Goal: Task Accomplishment & Management: Use online tool/utility

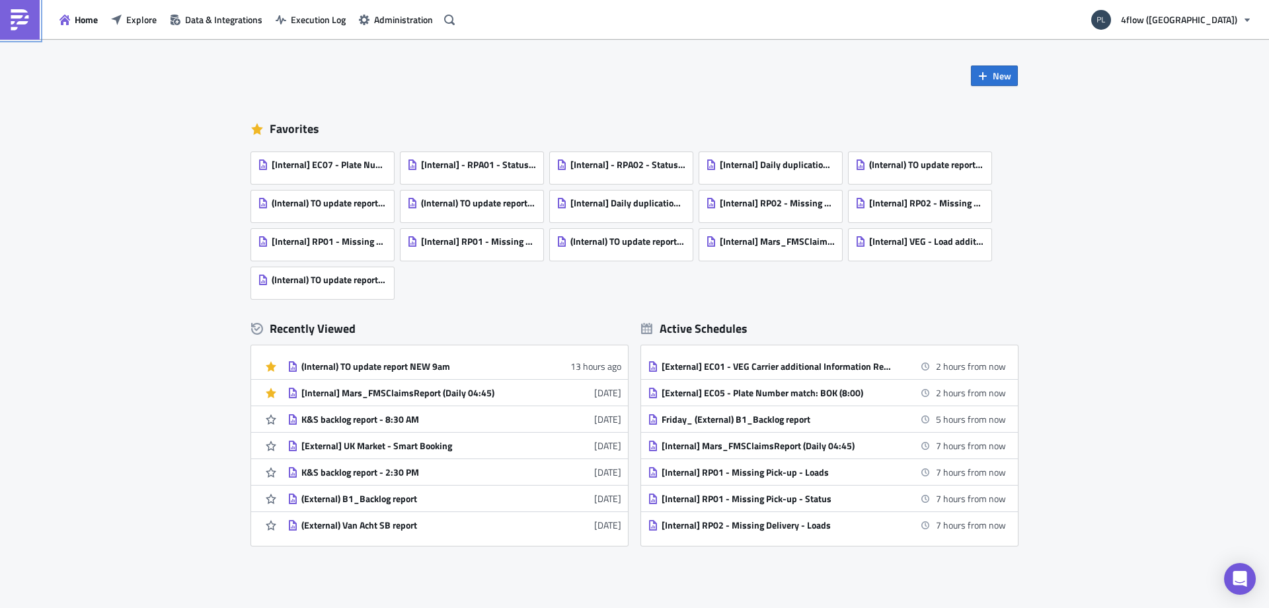
click at [25, 19] on img at bounding box center [19, 19] width 21 height 21
click at [65, 20] on icon "button" at bounding box center [65, 20] width 11 height 11
click at [453, 15] on icon "button" at bounding box center [449, 20] width 11 height 11
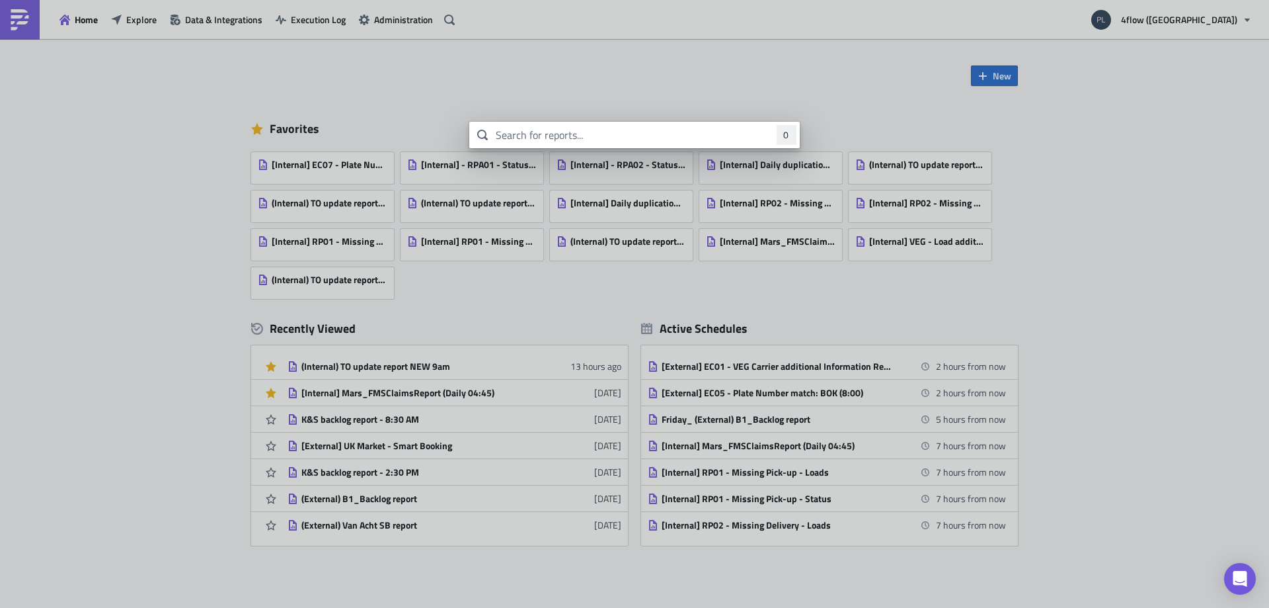
click at [575, 137] on input "text" at bounding box center [634, 135] width 331 height 26
type input "to update"
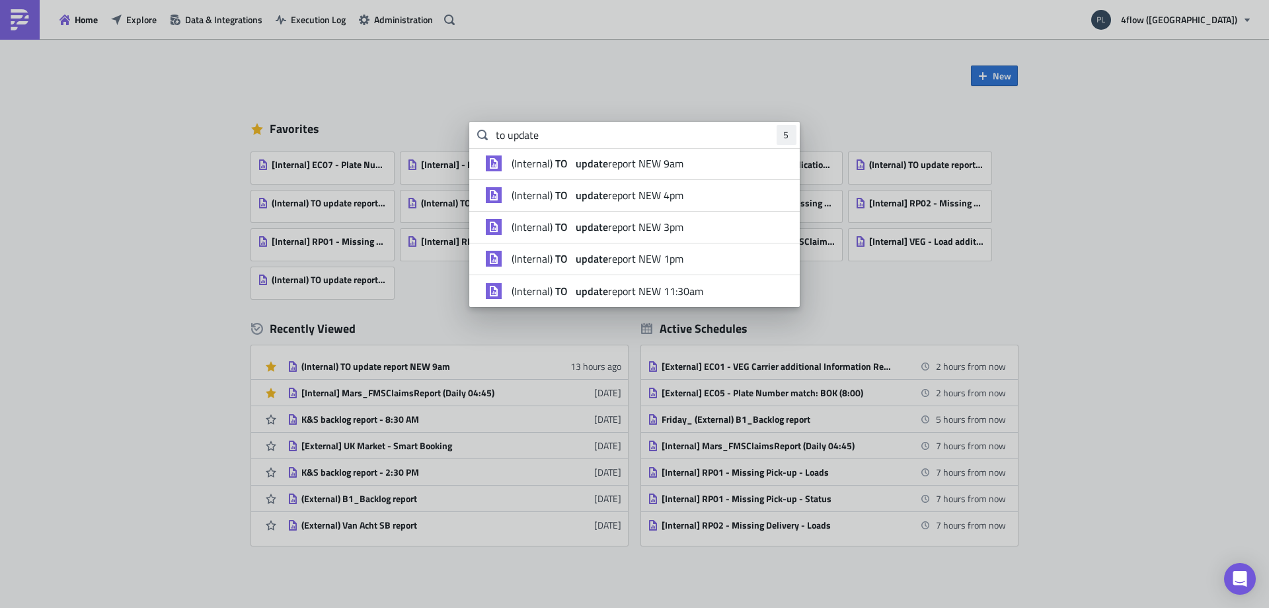
click at [607, 196] on strong "update" at bounding box center [590, 195] width 35 height 16
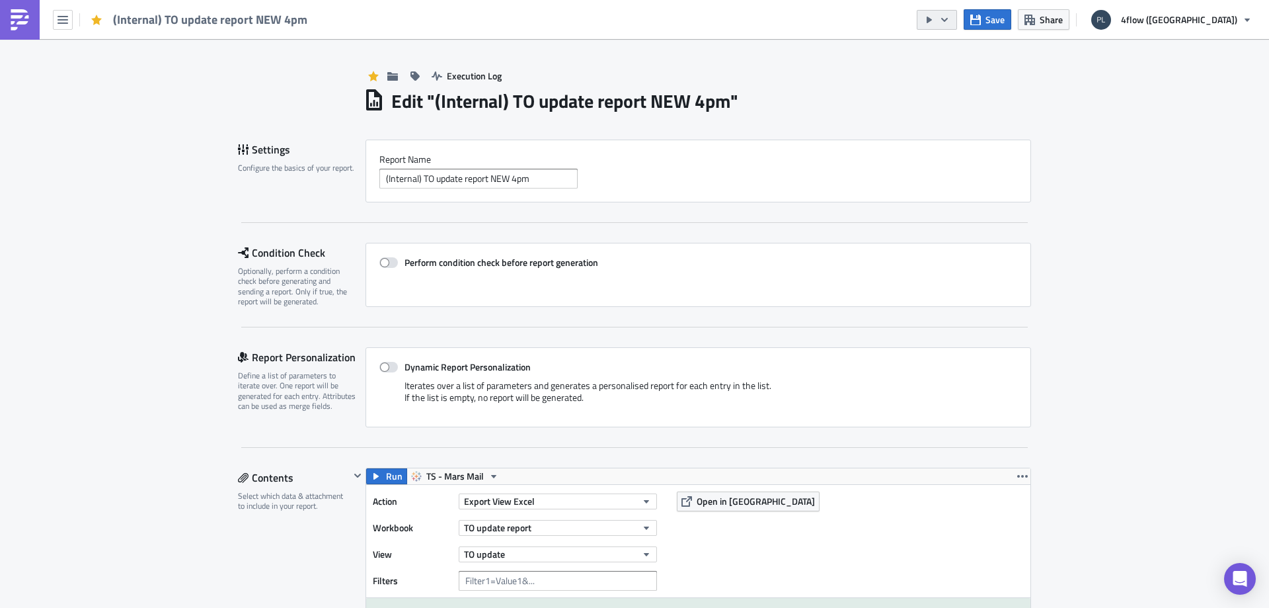
click at [957, 27] on button "button" at bounding box center [937, 20] width 40 height 20
click at [1017, 71] on div "Run Report" at bounding box center [1043, 72] width 103 height 13
click at [950, 22] on icon "button" at bounding box center [945, 20] width 11 height 11
